Goal: Transaction & Acquisition: Purchase product/service

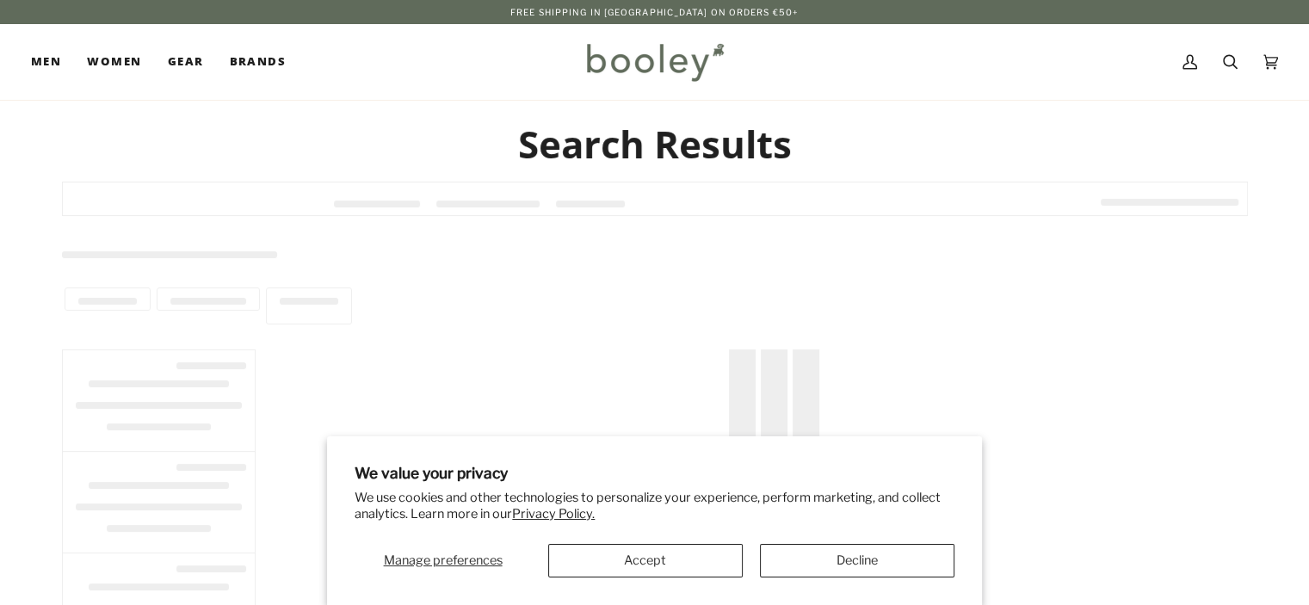
type input "**********"
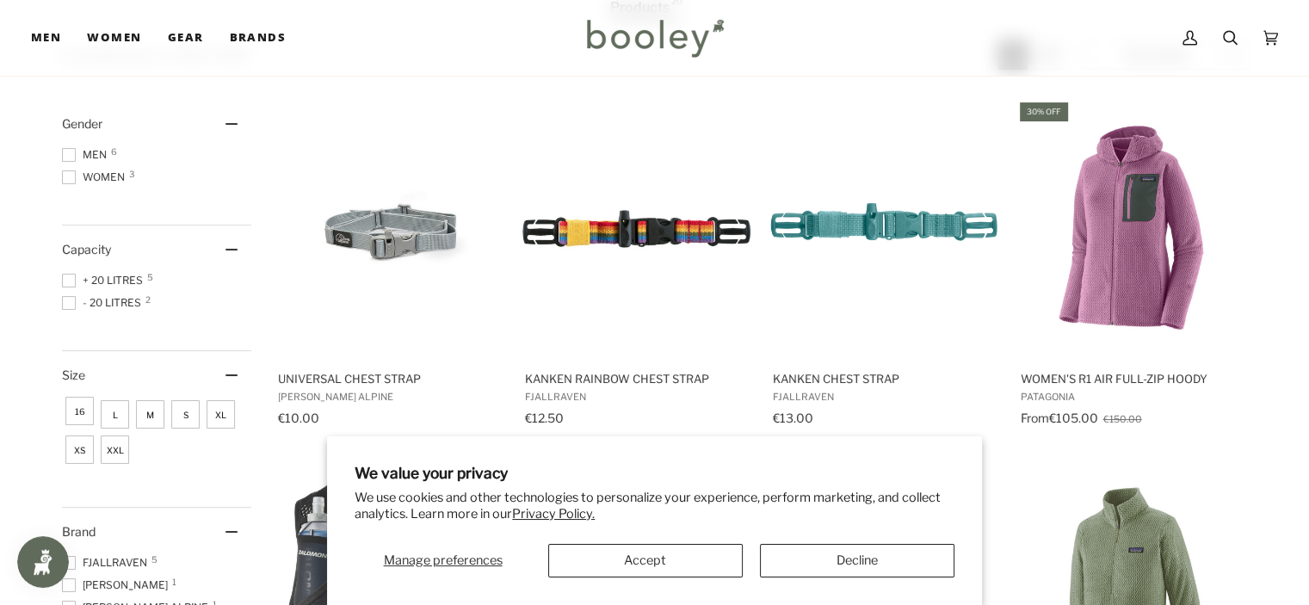
scroll to position [207, 0]
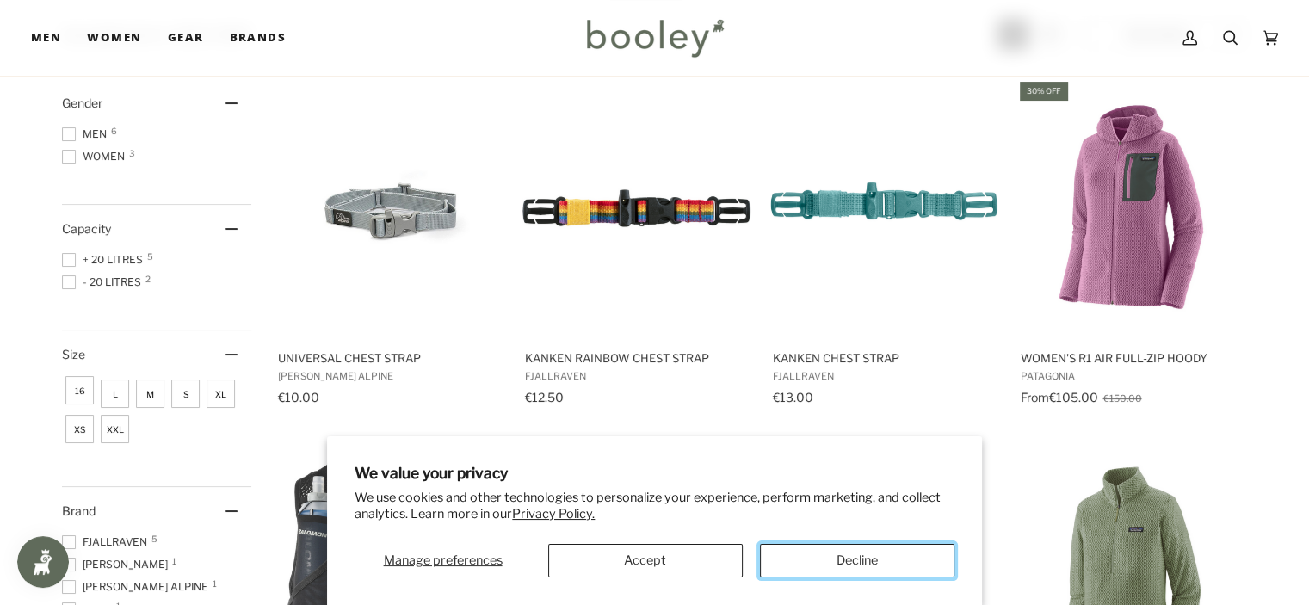
click at [919, 561] on button "Decline" at bounding box center [857, 561] width 195 height 34
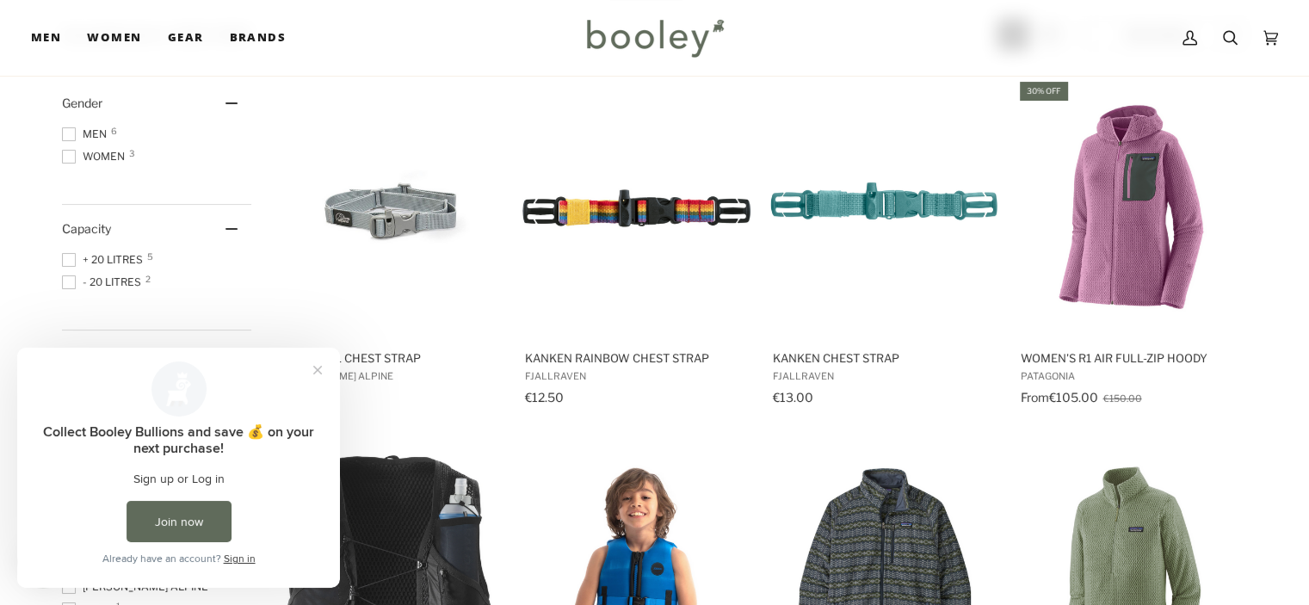
scroll to position [0, 0]
click at [314, 372] on button "Close prompt" at bounding box center [317, 370] width 31 height 31
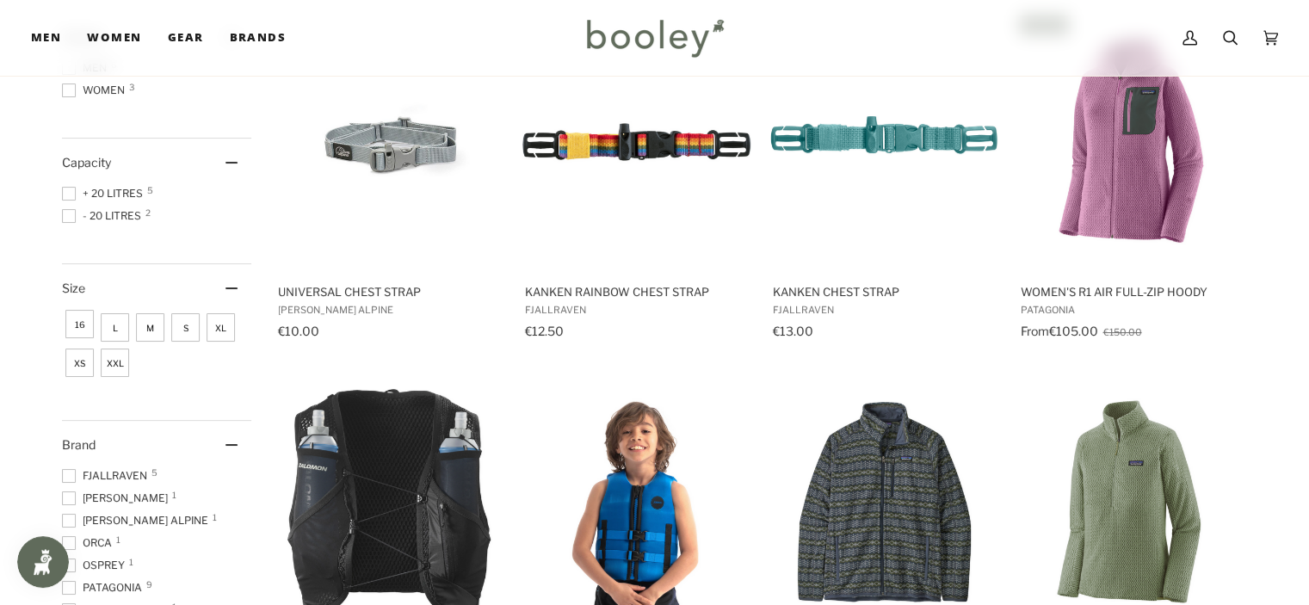
scroll to position [275, 0]
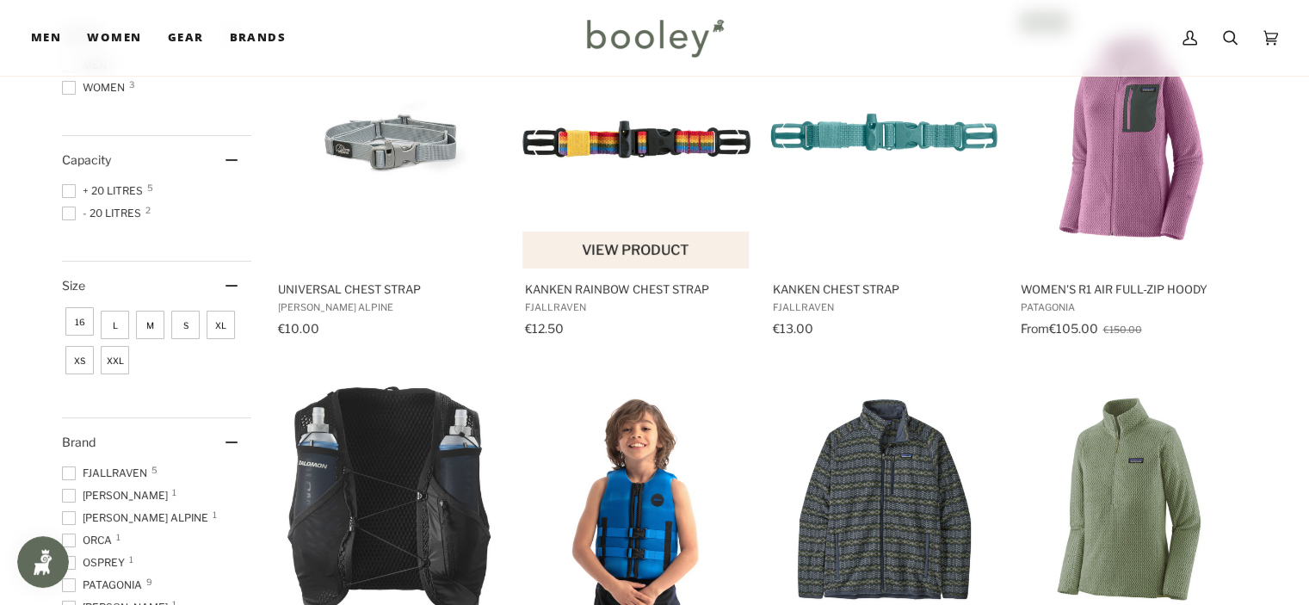
click at [610, 147] on img "Kanken Rainbow Chest Strap" at bounding box center [637, 139] width 228 height 228
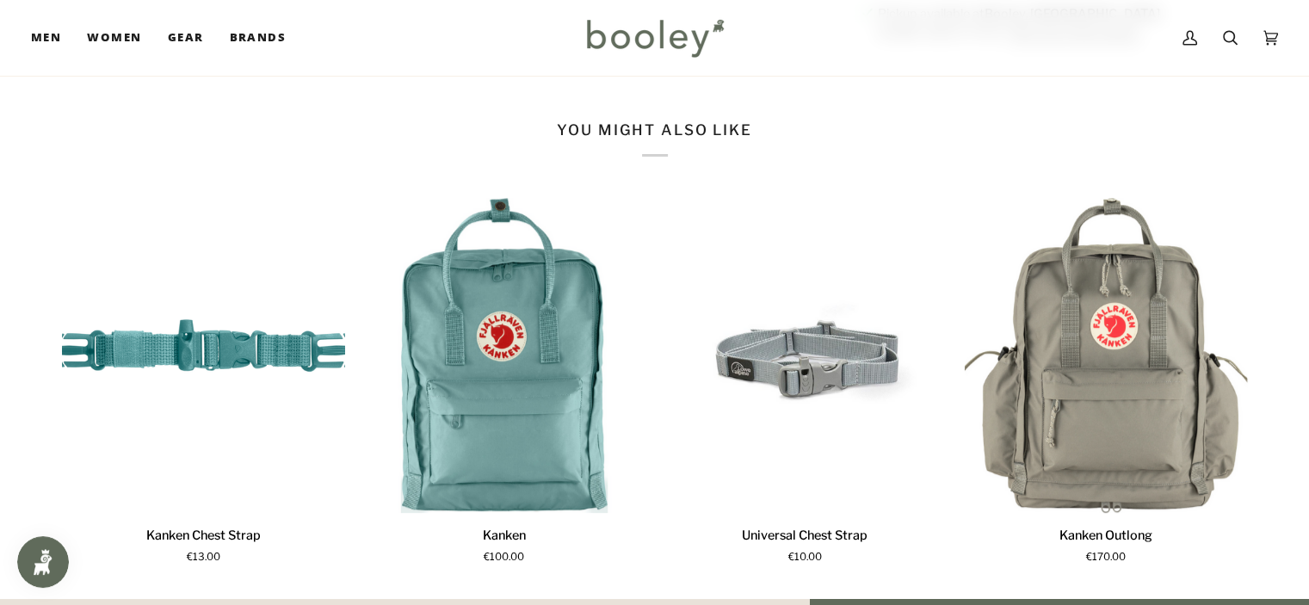
scroll to position [1033, 0]
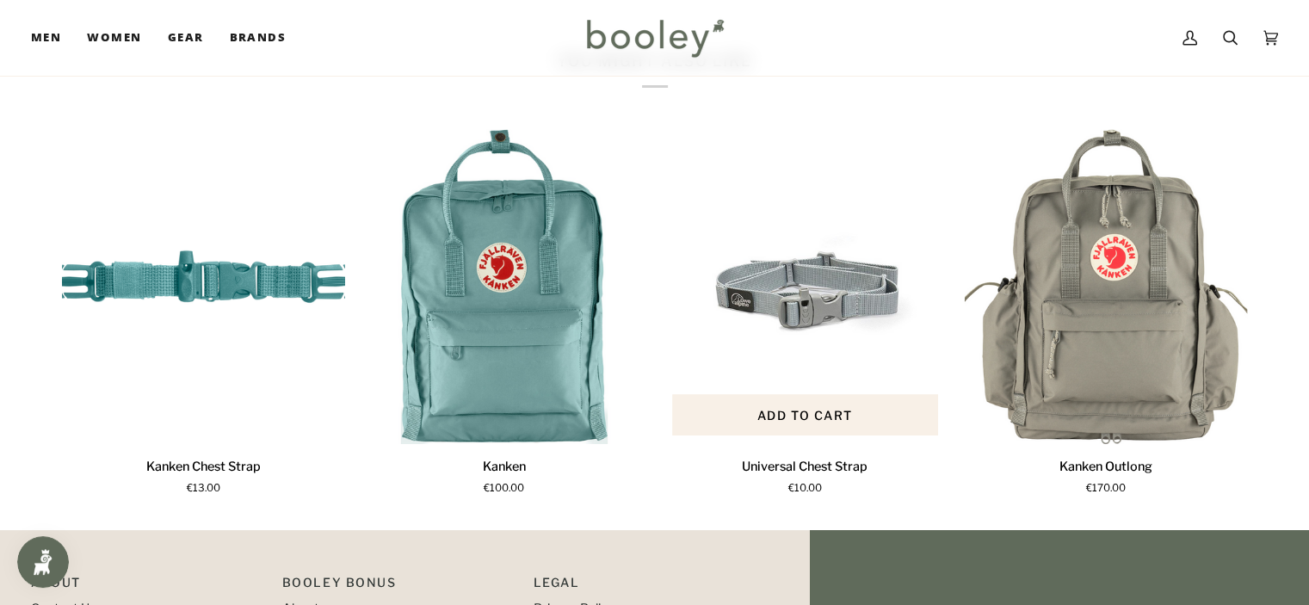
click at [826, 355] on img "Universal Chest Strap" at bounding box center [806, 286] width 284 height 315
